Goal: Information Seeking & Learning: Learn about a topic

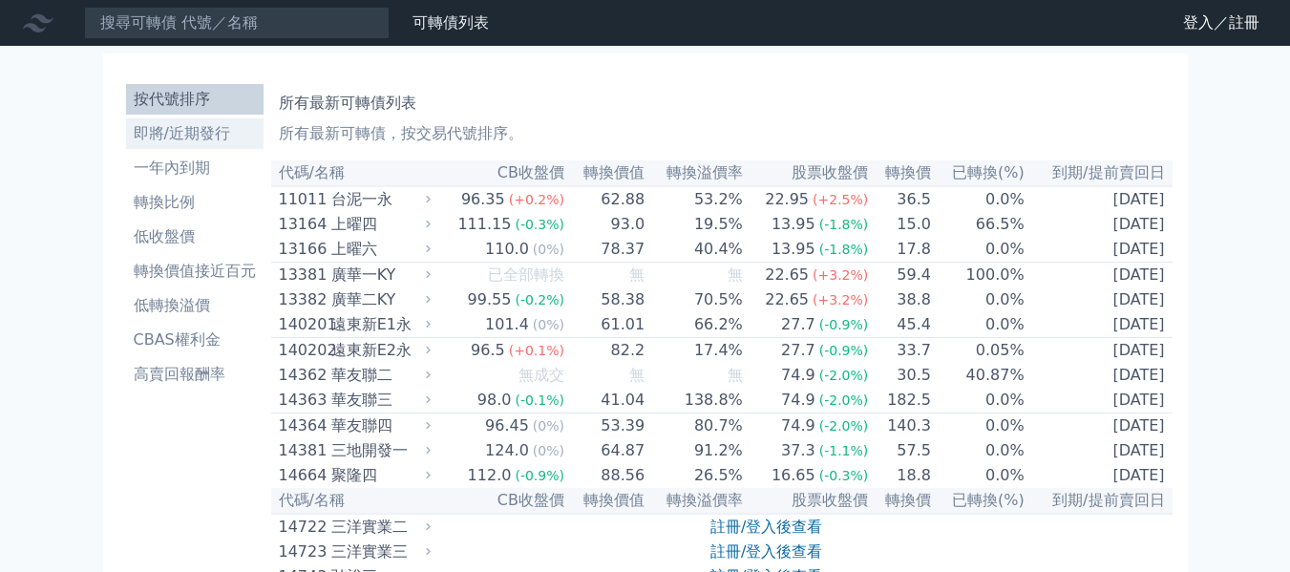
click at [164, 144] on li "即將/近期發行" at bounding box center [194, 133] width 137 height 23
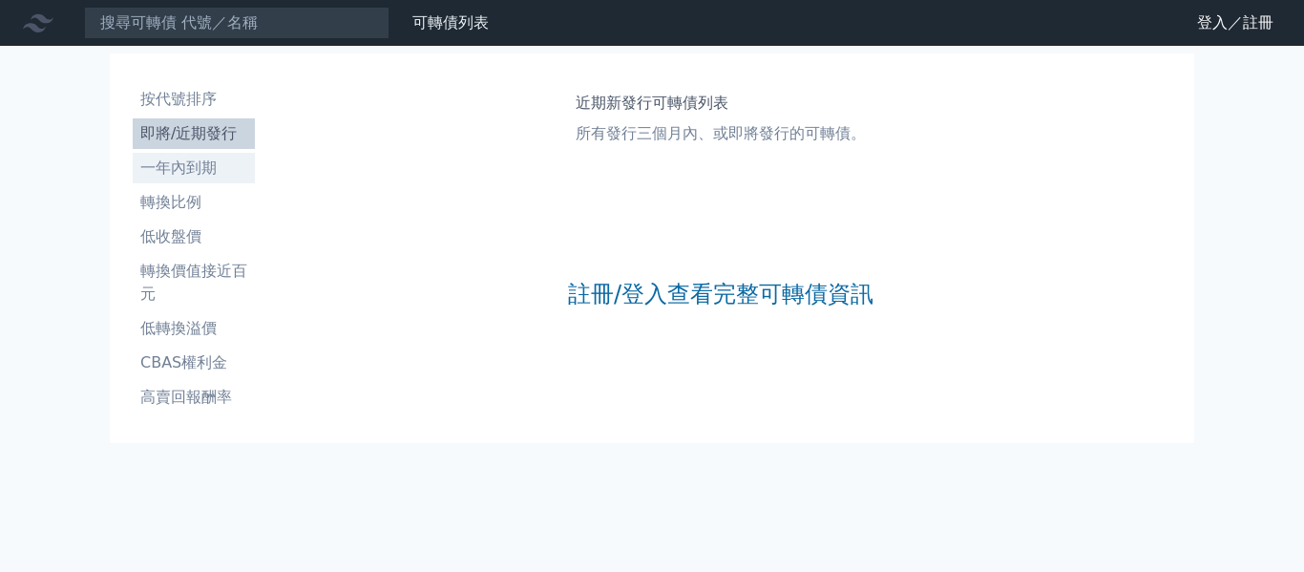
click at [168, 174] on li "一年內到期" at bounding box center [194, 168] width 122 height 23
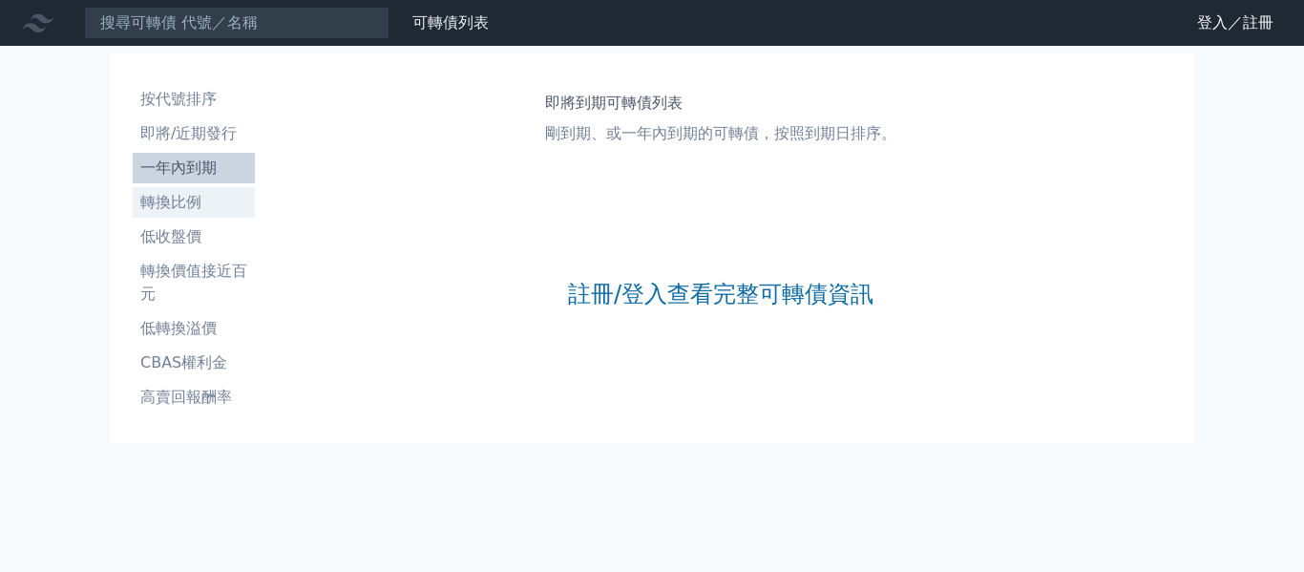
click at [171, 189] on link "轉換比例" at bounding box center [194, 202] width 122 height 31
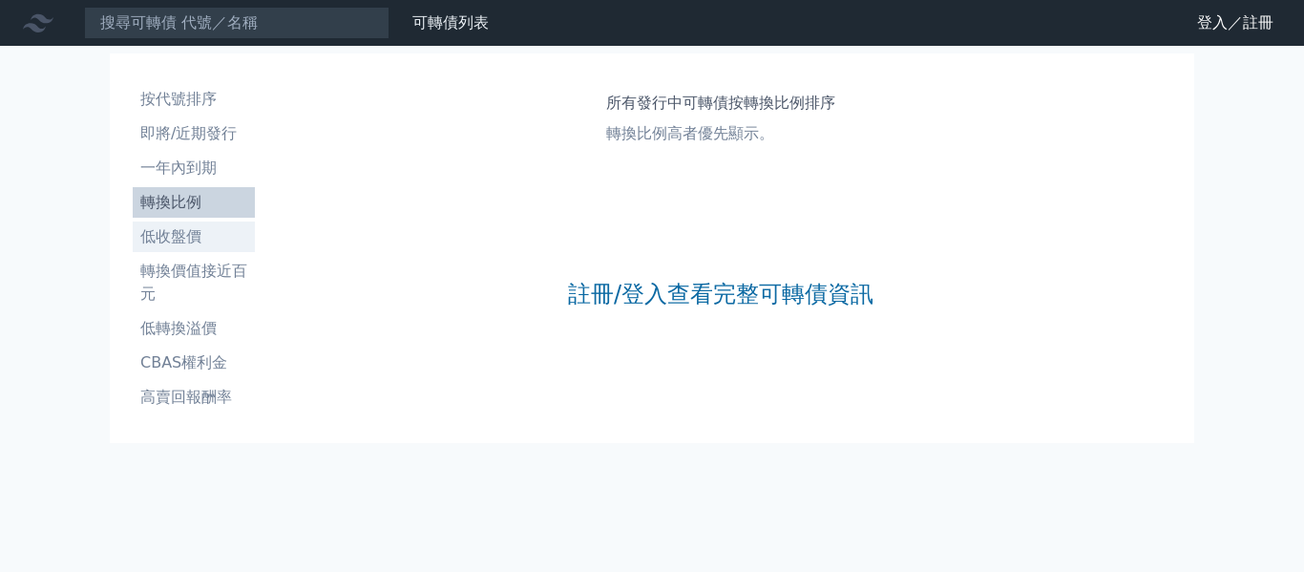
click at [185, 225] on li "低收盤價" at bounding box center [194, 236] width 122 height 23
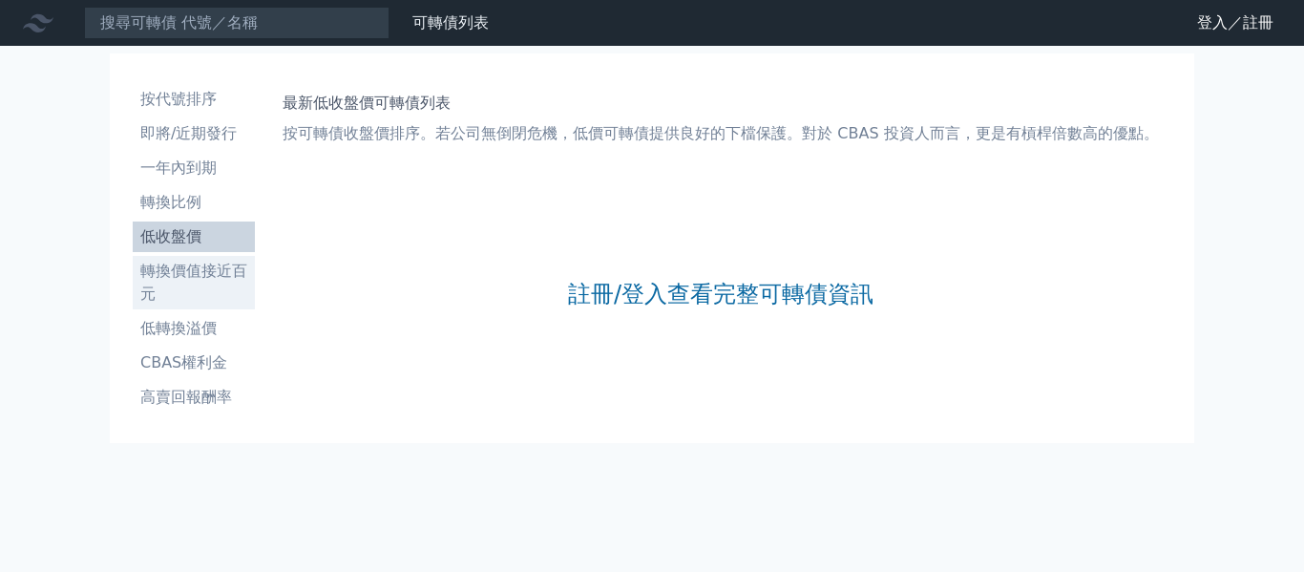
click at [194, 257] on link "轉換價值接近百元" at bounding box center [194, 282] width 122 height 53
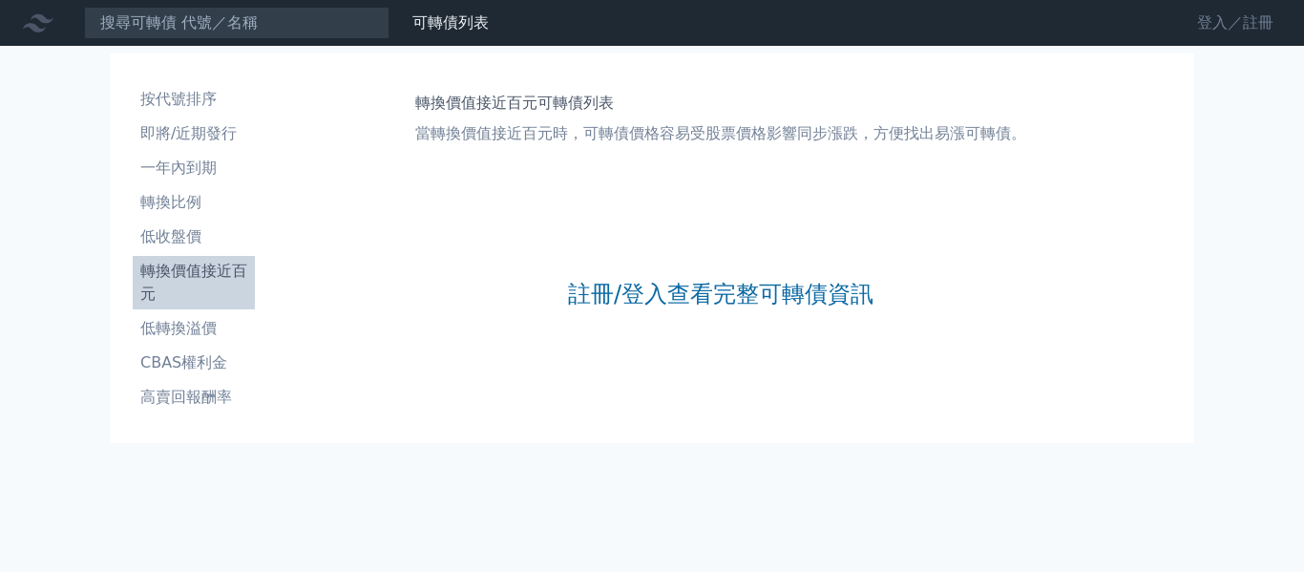
click at [1197, 23] on link "登入／註冊" at bounding box center [1235, 23] width 107 height 31
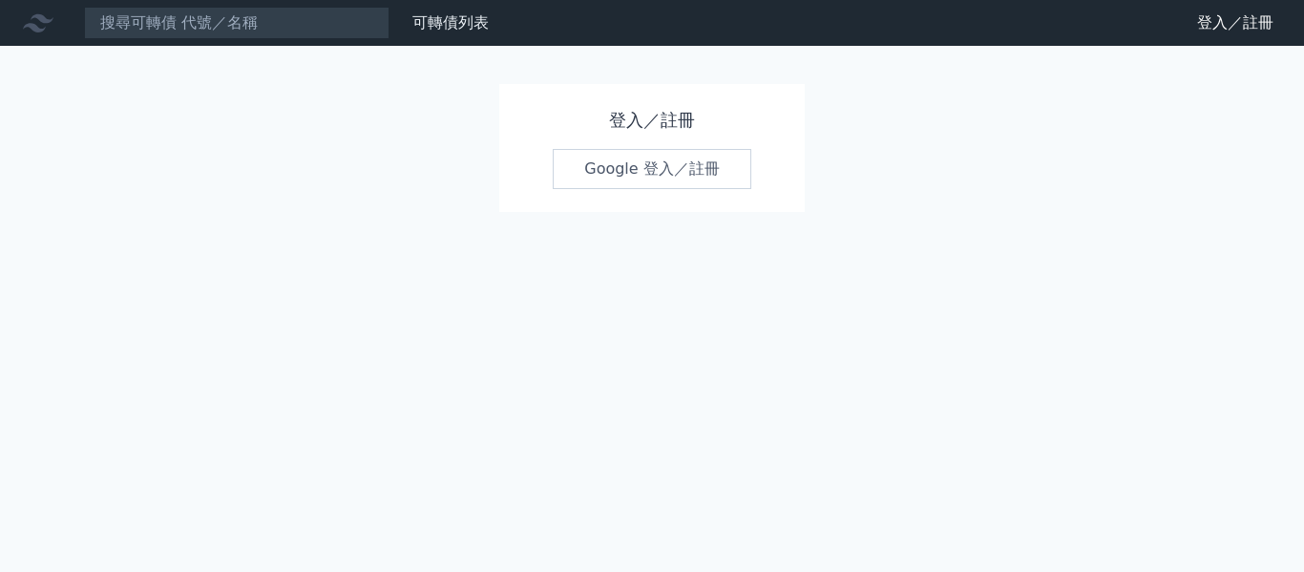
click at [0, 0] on link "財務數據" at bounding box center [0, 0] width 0 height 0
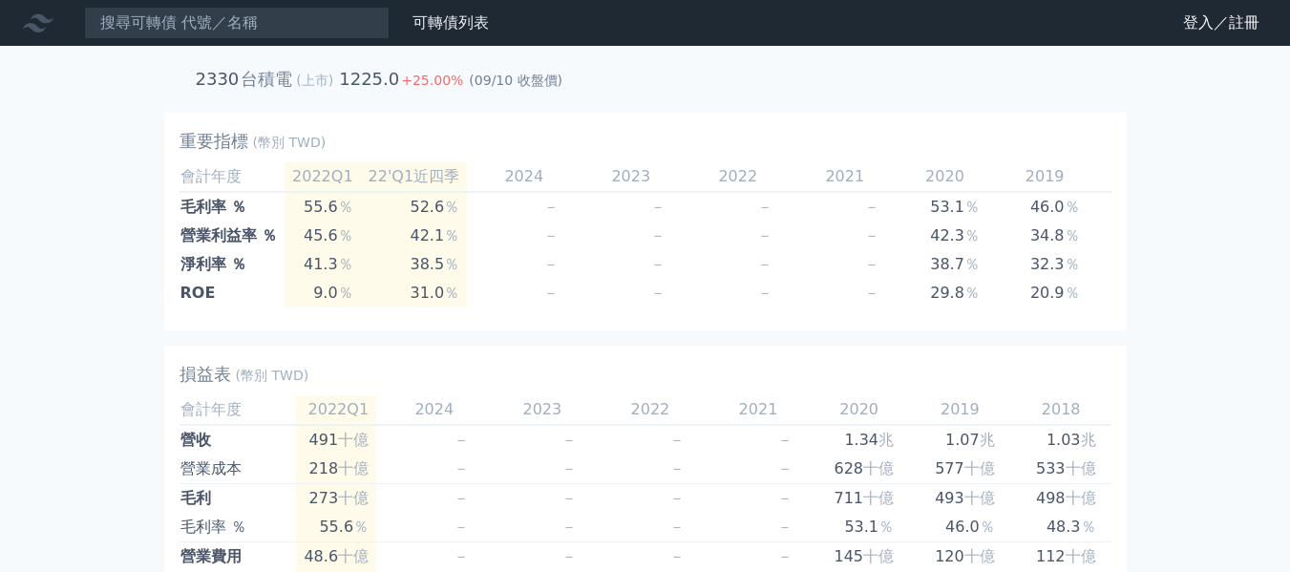
click at [38, 28] on icon at bounding box center [38, 23] width 31 height 18
click at [37, 17] on icon at bounding box center [38, 23] width 31 height 18
click at [442, 22] on link "可轉債列表" at bounding box center [450, 22] width 76 height 18
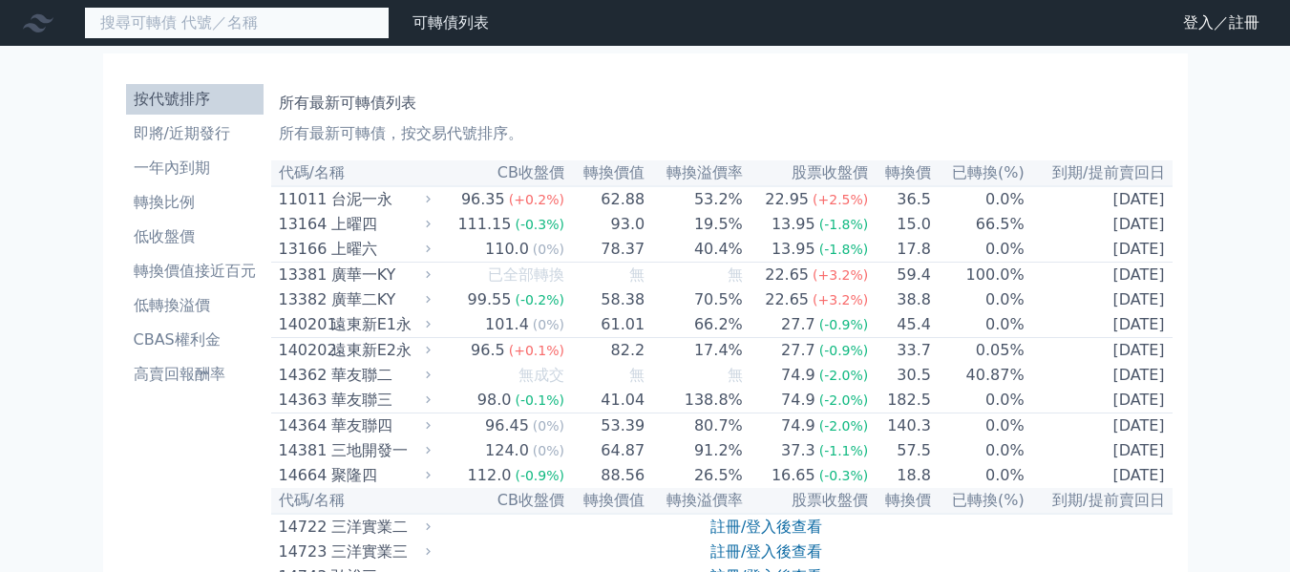
click at [114, 22] on input at bounding box center [236, 23] width 305 height 32
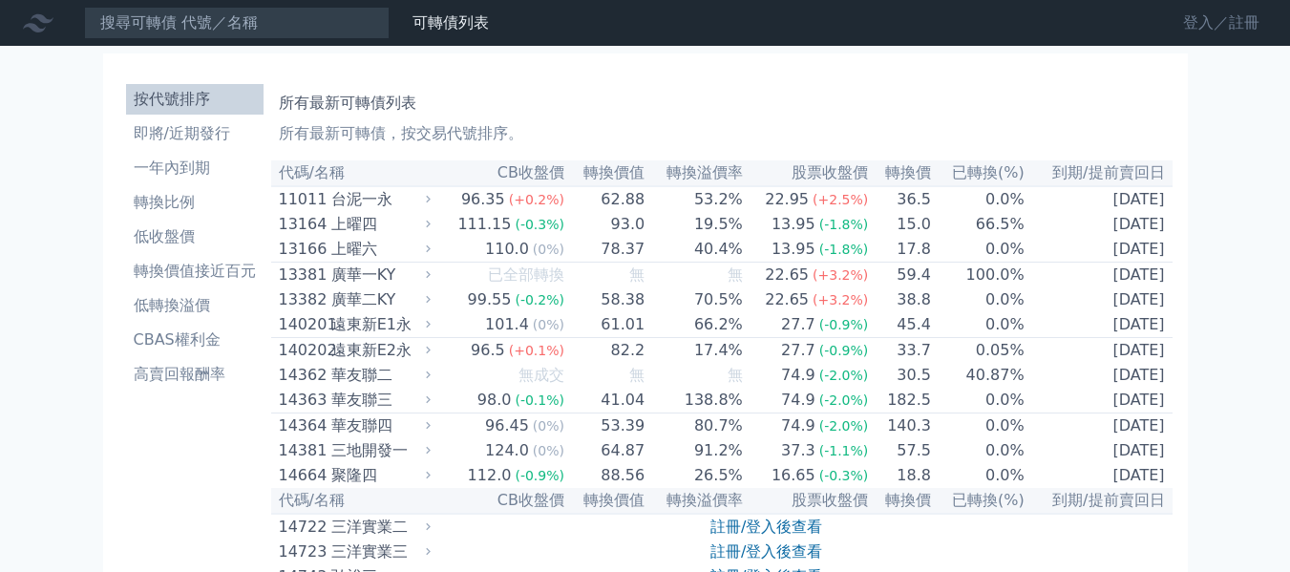
click at [1223, 14] on link "登入／註冊" at bounding box center [1220, 23] width 107 height 31
drag, startPoint x: 220, startPoint y: 194, endPoint x: 232, endPoint y: 186, distance: 14.6
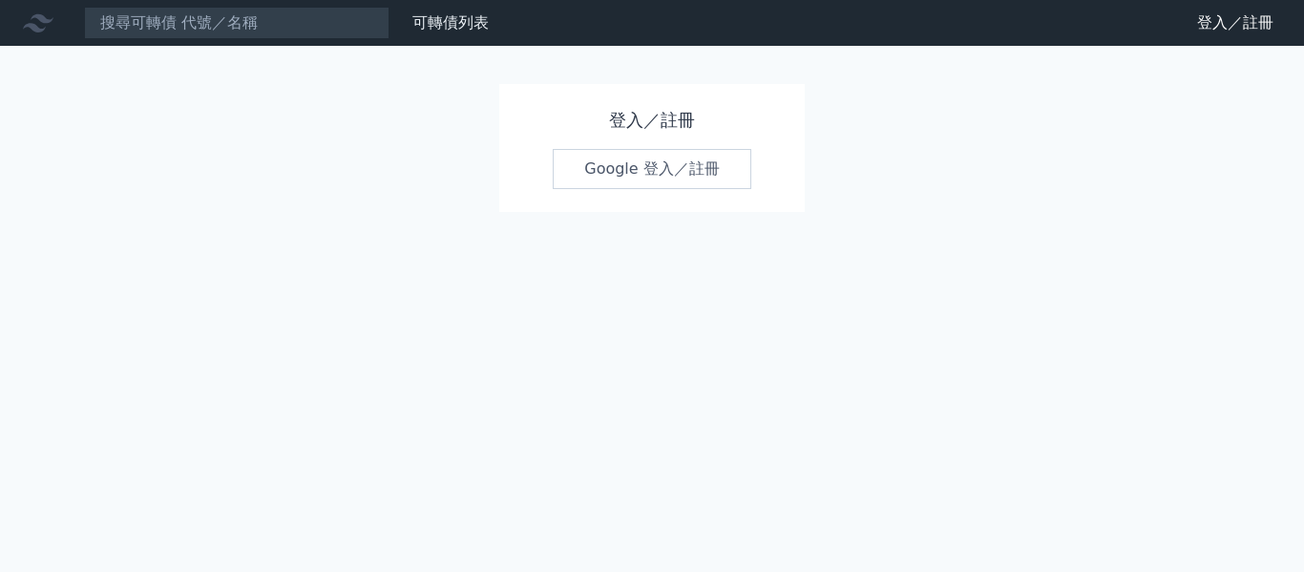
drag, startPoint x: 136, startPoint y: 165, endPoint x: 147, endPoint y: 160, distance: 12.4
